Goal: Task Accomplishment & Management: Use online tool/utility

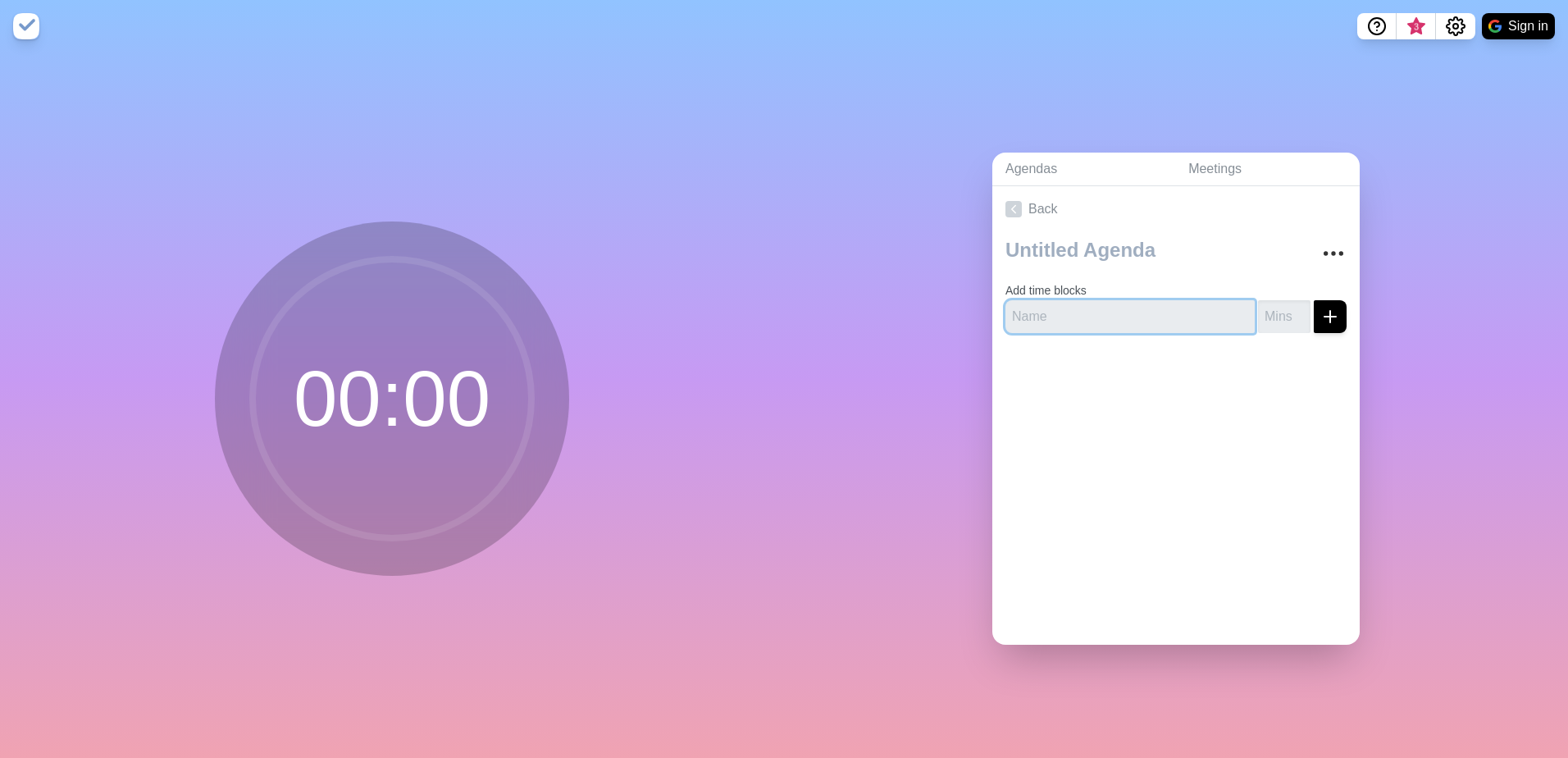
click at [1089, 300] on input "text" at bounding box center [1130, 316] width 250 height 33
type input "1"
click at [1278, 306] on input "1" at bounding box center [1284, 316] width 52 height 33
click at [1052, 163] on link "Agendas" at bounding box center [1084, 169] width 183 height 34
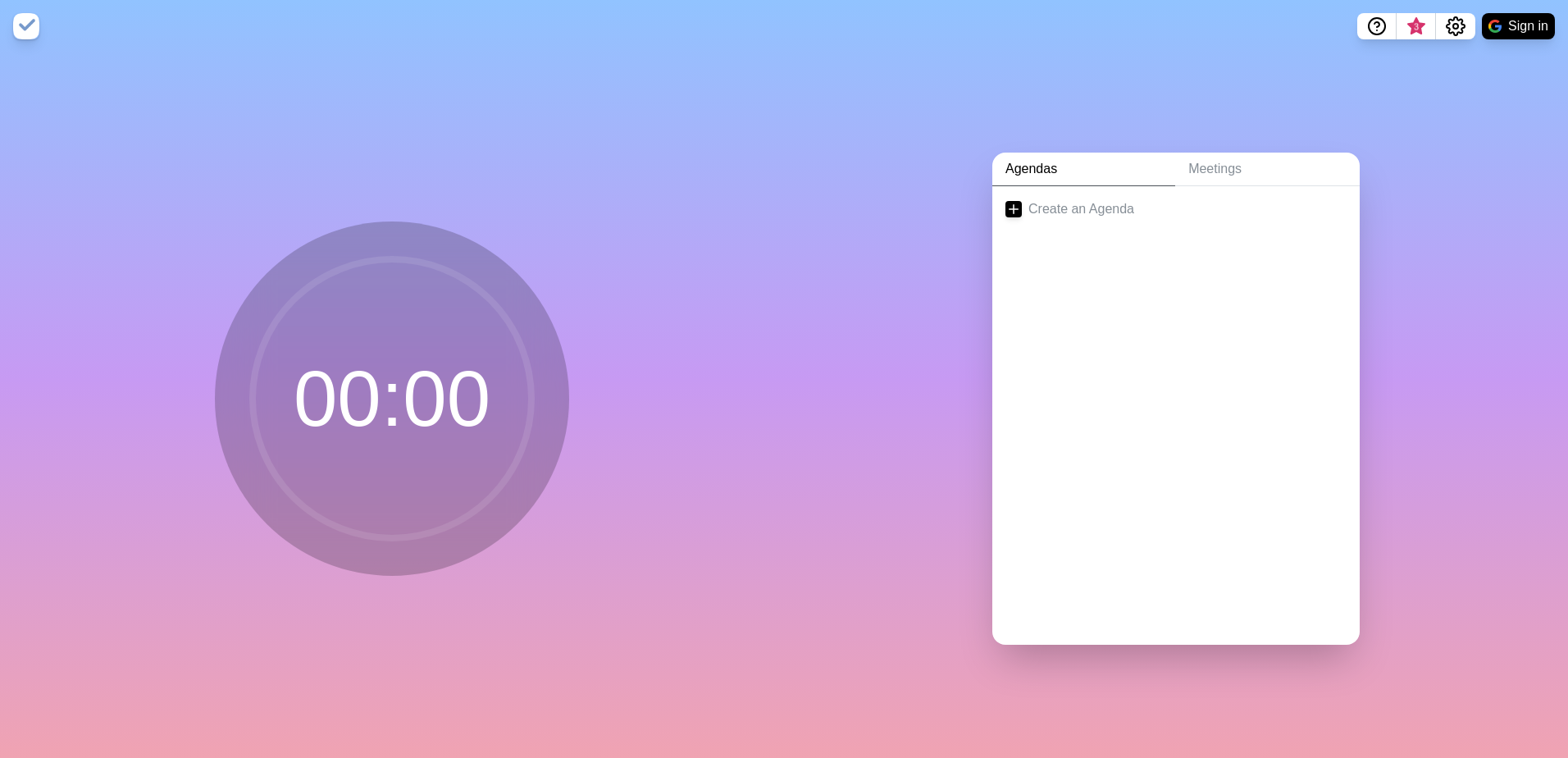
click at [522, 358] on circle at bounding box center [392, 399] width 279 height 279
click at [1235, 296] on div "Create an Agenda" at bounding box center [1176, 415] width 367 height 459
click at [1502, 26] on button "Sign in" at bounding box center [1518, 26] width 73 height 26
click at [1217, 162] on link "Meetings" at bounding box center [1268, 169] width 184 height 34
click at [1127, 254] on div at bounding box center [1176, 415] width 367 height 459
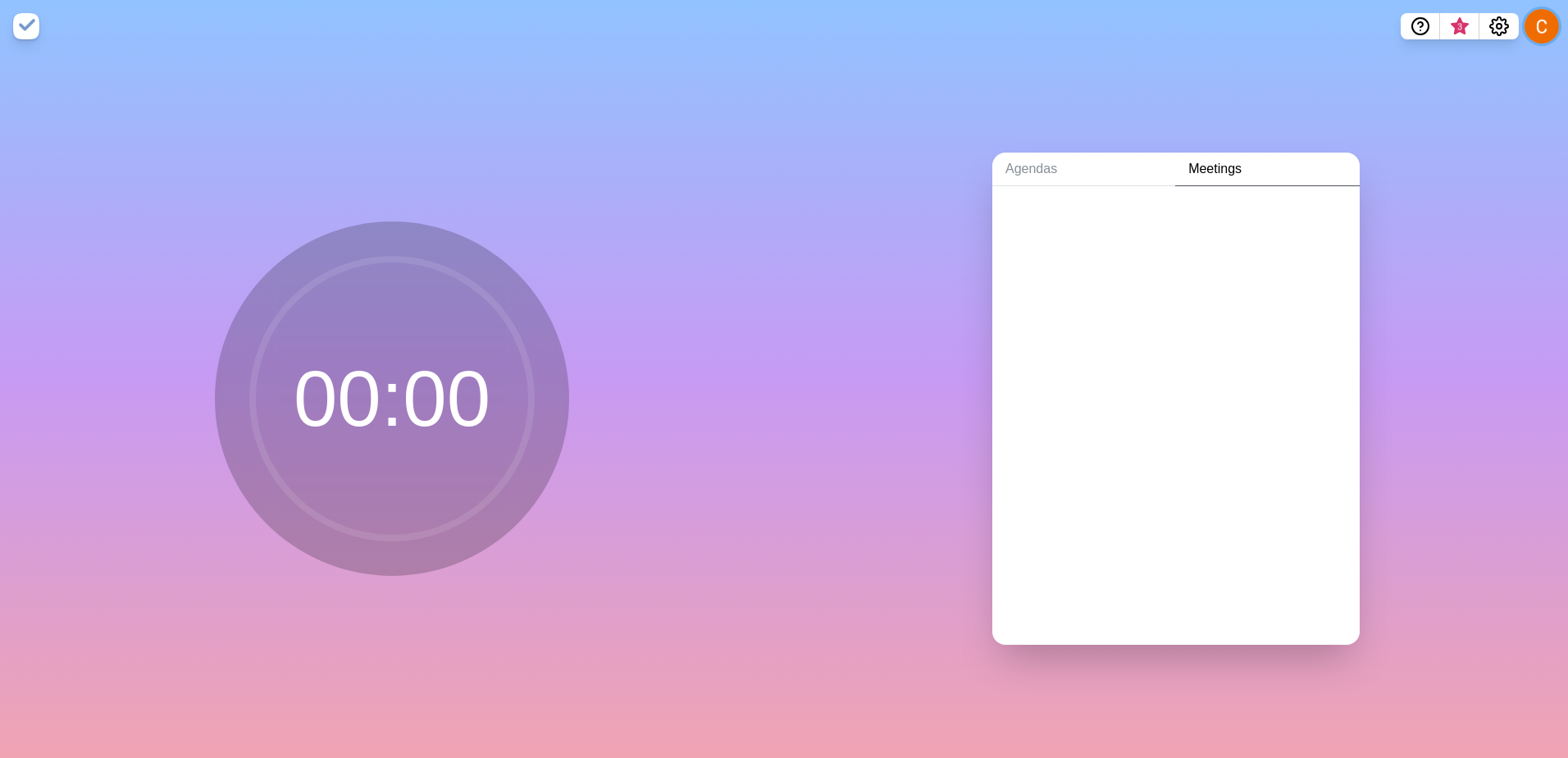
click at [1544, 19] on button at bounding box center [1541, 26] width 35 height 35
click at [1258, 202] on div at bounding box center [1176, 219] width 367 height 65
click at [1150, 348] on div at bounding box center [1176, 415] width 367 height 459
click at [384, 360] on circle at bounding box center [392, 399] width 279 height 279
click at [21, 24] on img at bounding box center [26, 26] width 26 height 26
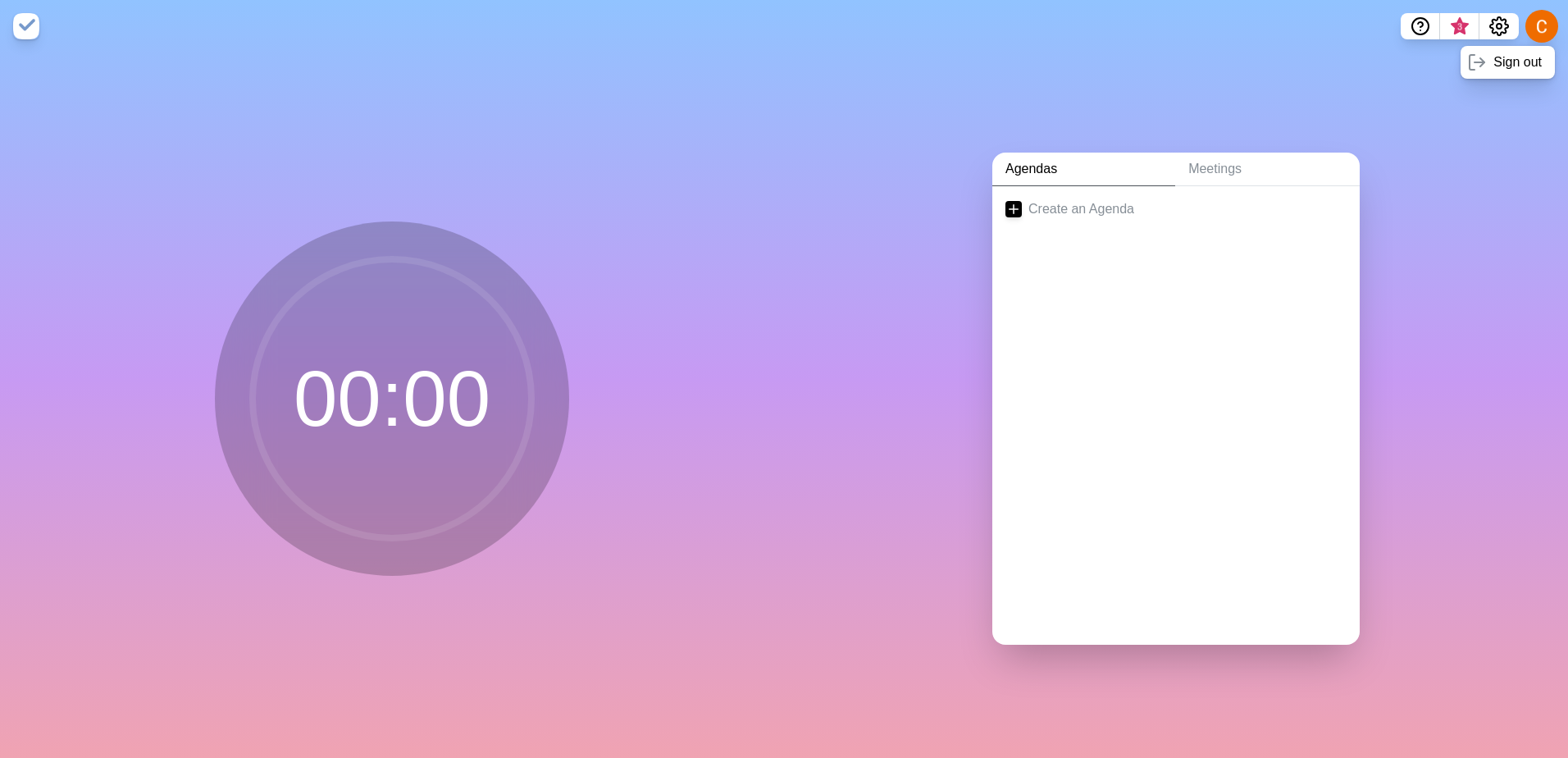
click at [1051, 174] on link "Agendas" at bounding box center [1084, 169] width 183 height 34
click at [1121, 197] on link "Create an Agenda" at bounding box center [1176, 209] width 367 height 46
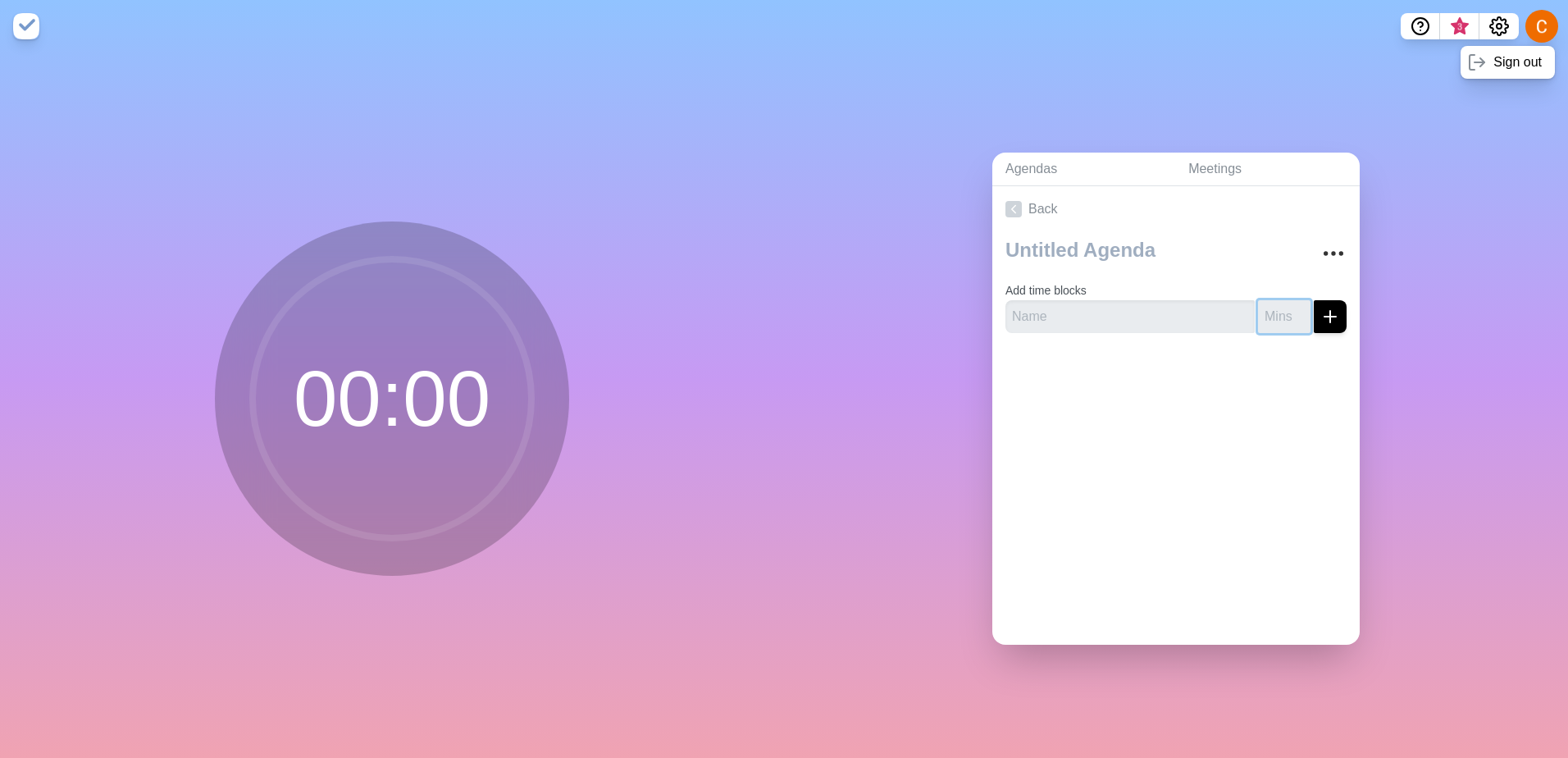
click at [1261, 307] on input "number" at bounding box center [1284, 316] width 52 height 33
type input "30"
click at [1113, 303] on input "text" at bounding box center [1130, 316] width 250 height 33
click at [1324, 317] on line "submit" at bounding box center [1330, 317] width 12 height 0
click at [1070, 300] on input "text" at bounding box center [1130, 316] width 250 height 33
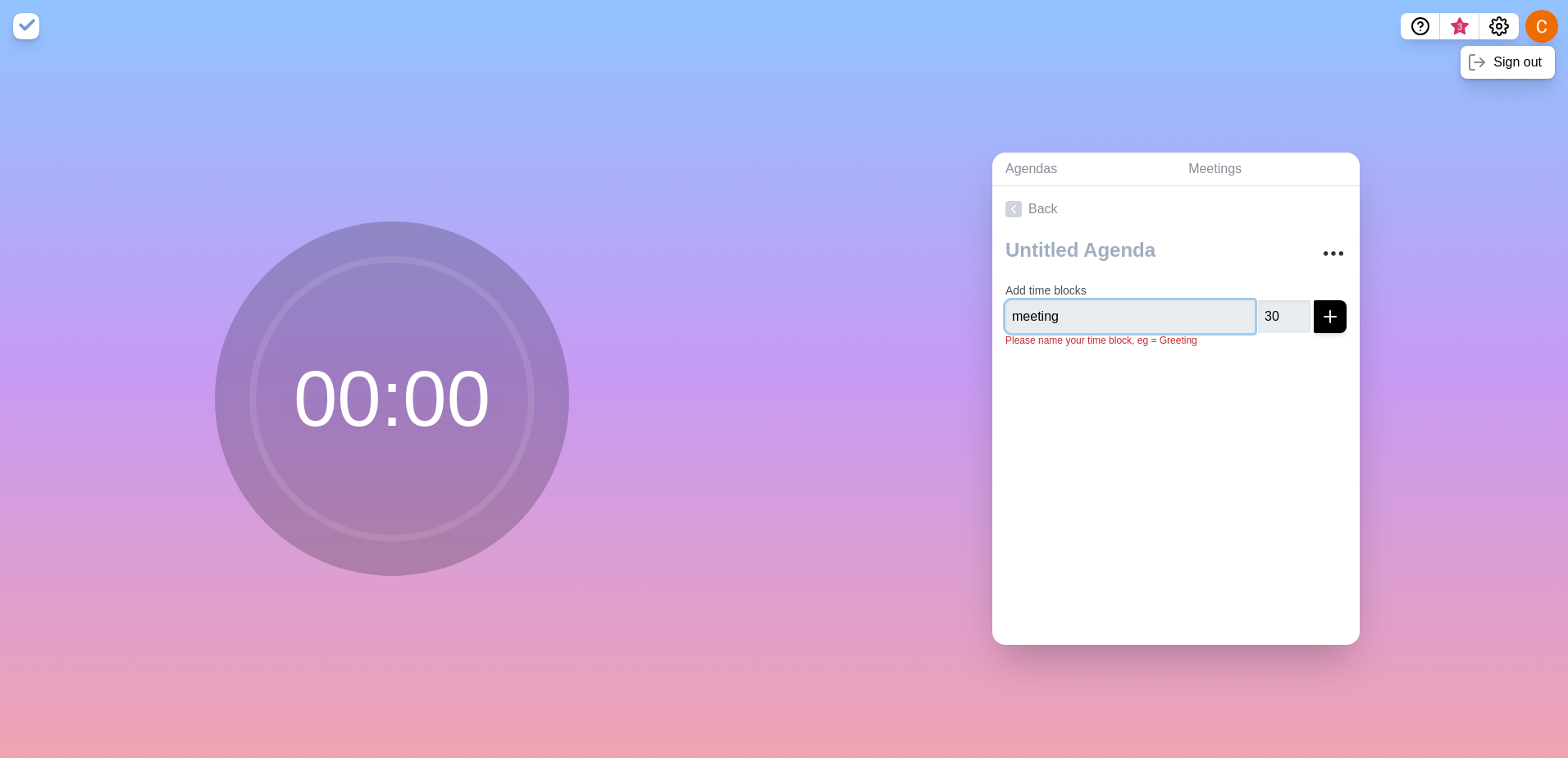
type input "meeting"
click at [1320, 317] on icon "submit" at bounding box center [1330, 317] width 20 height 20
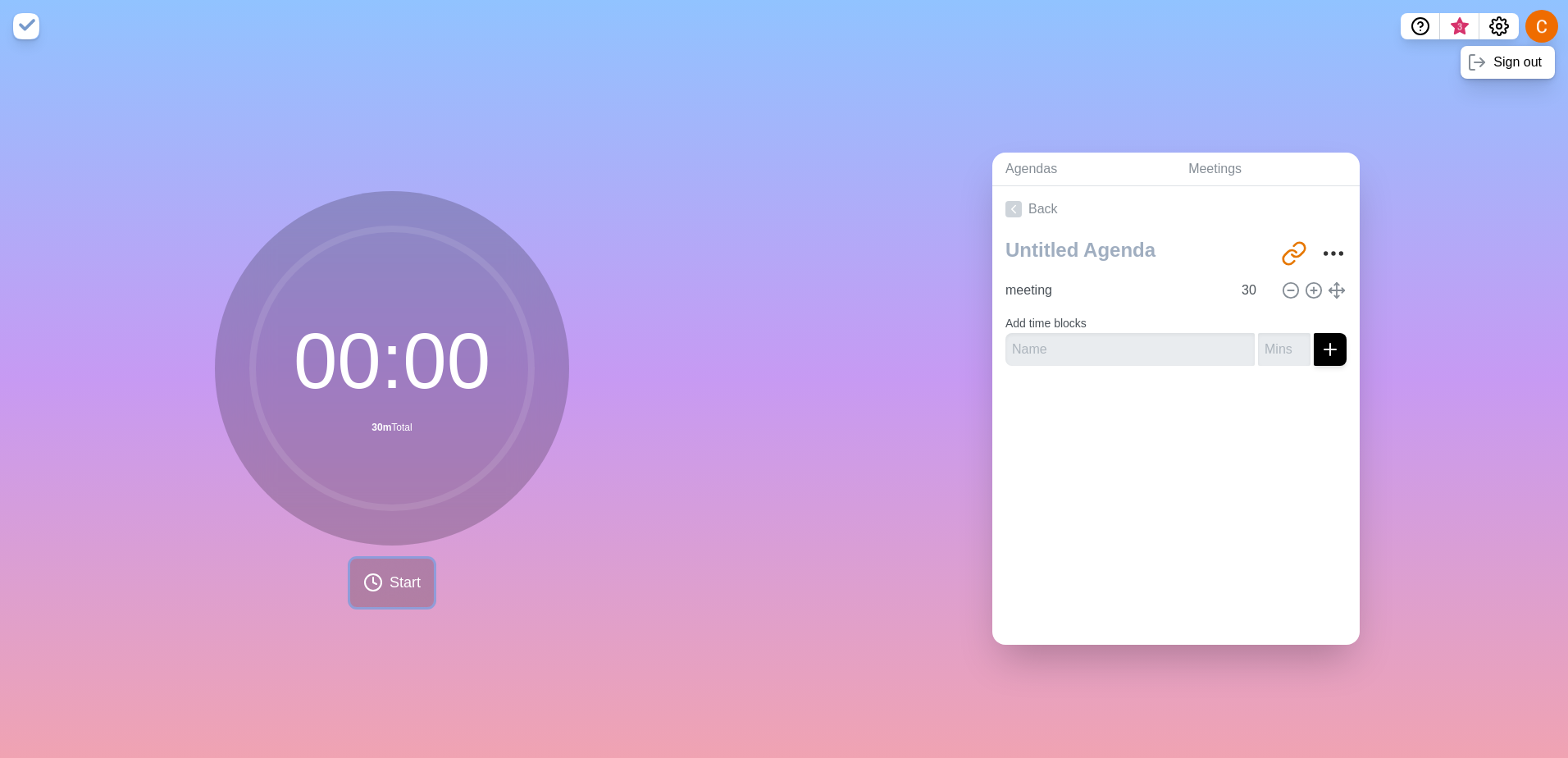
click at [403, 577] on span "Start" at bounding box center [404, 583] width 31 height 22
